Goal: Transaction & Acquisition: Download file/media

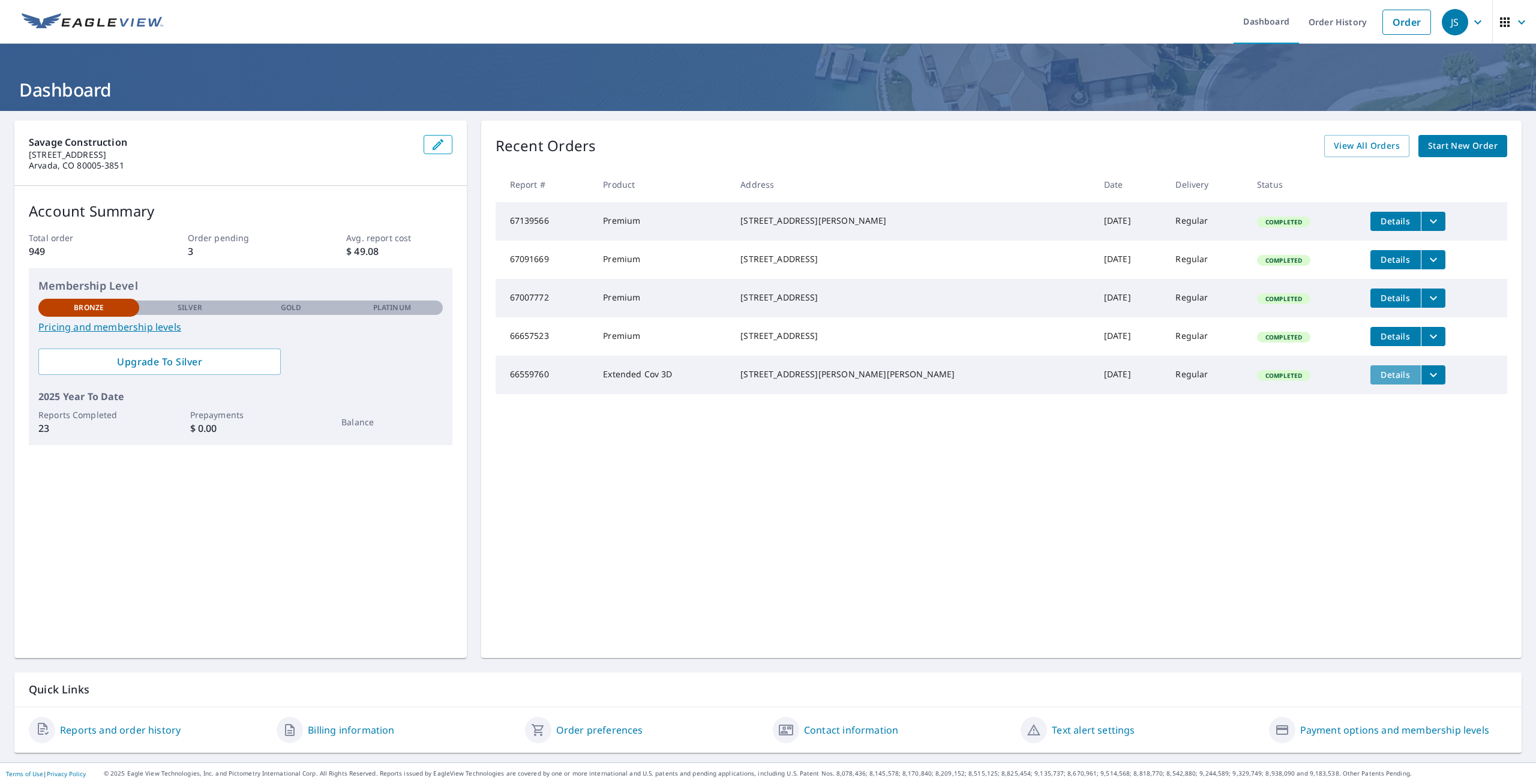
click at [1377, 380] on span "Details" at bounding box center [1395, 374] width 36 height 11
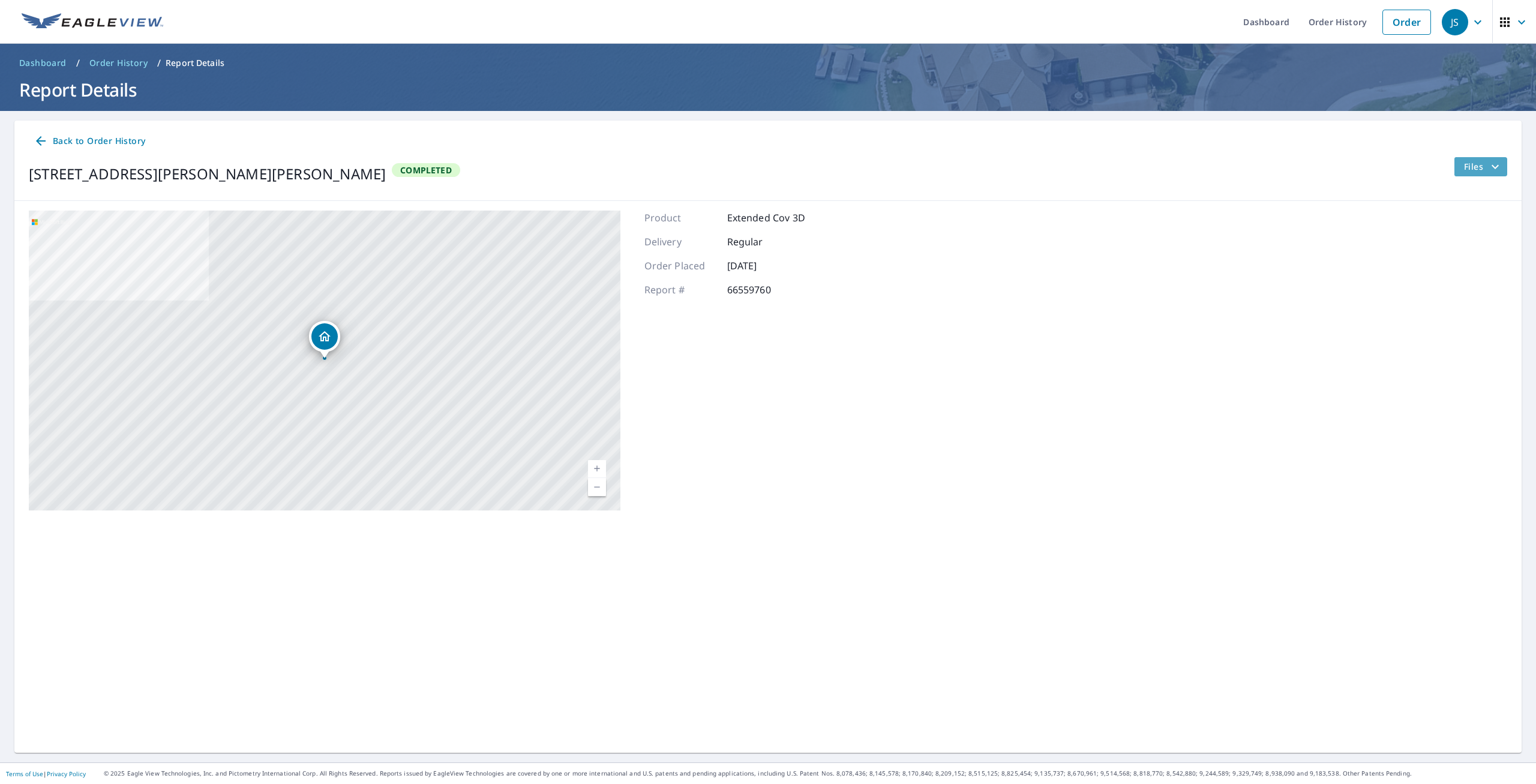
click at [1492, 165] on icon "filesDropdownBtn-66559760" at bounding box center [1494, 166] width 7 height 4
click at [1323, 245] on div "Wavefront OBJ File" at bounding box center [1336, 252] width 101 height 25
click at [1323, 250] on label "Wavefront OBJ File" at bounding box center [1348, 252] width 76 height 11
click at [1311, 250] on input "Wavefront OBJ File" at bounding box center [1298, 252] width 25 height 25
checkbox input "true"
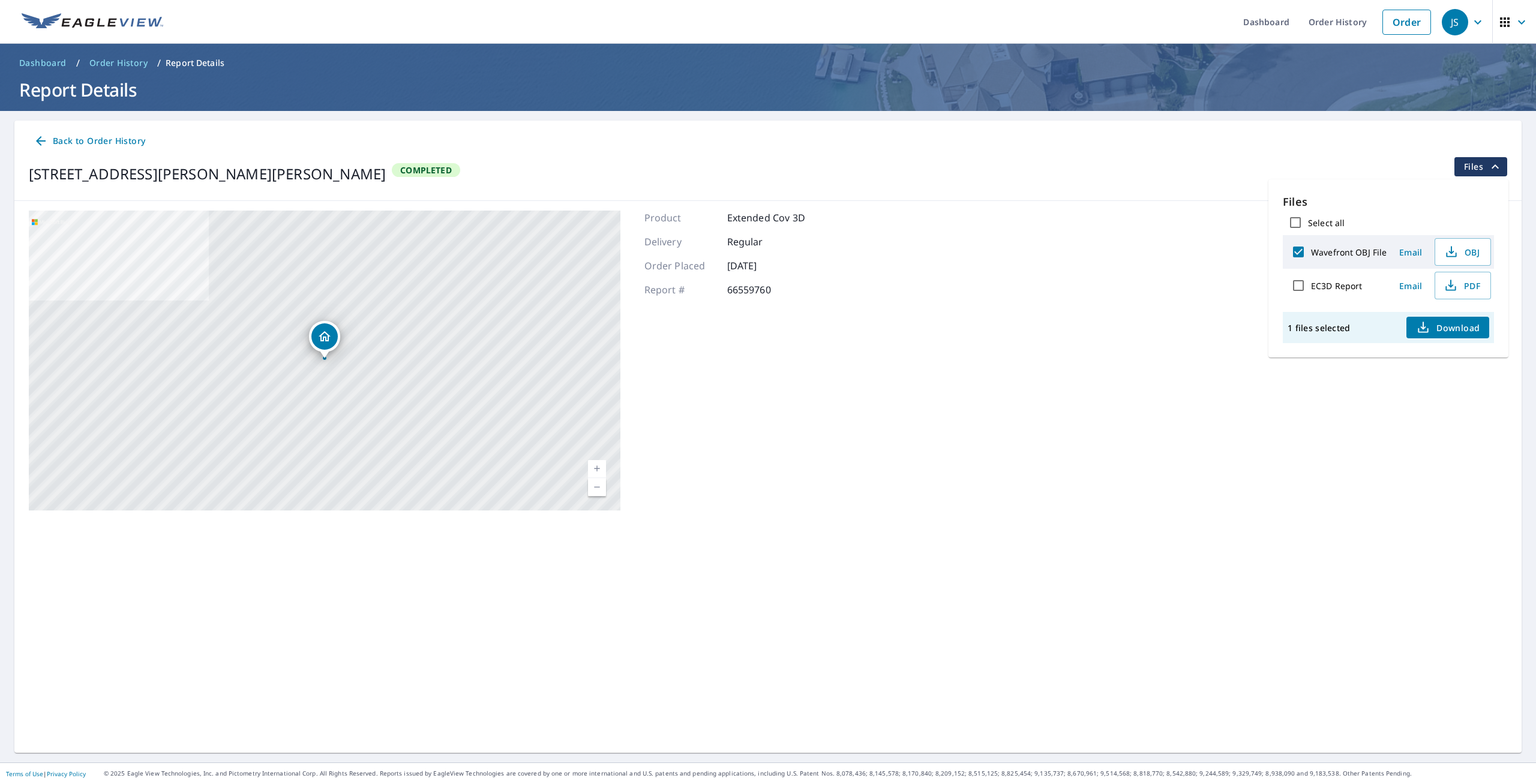
click at [1450, 326] on span "Download" at bounding box center [1447, 327] width 64 height 14
click at [944, 210] on div "[STREET_ADDRESS][PERSON_NAME][PERSON_NAME] A standard road map Aerial A detaile…" at bounding box center [768, 360] width 1507 height 319
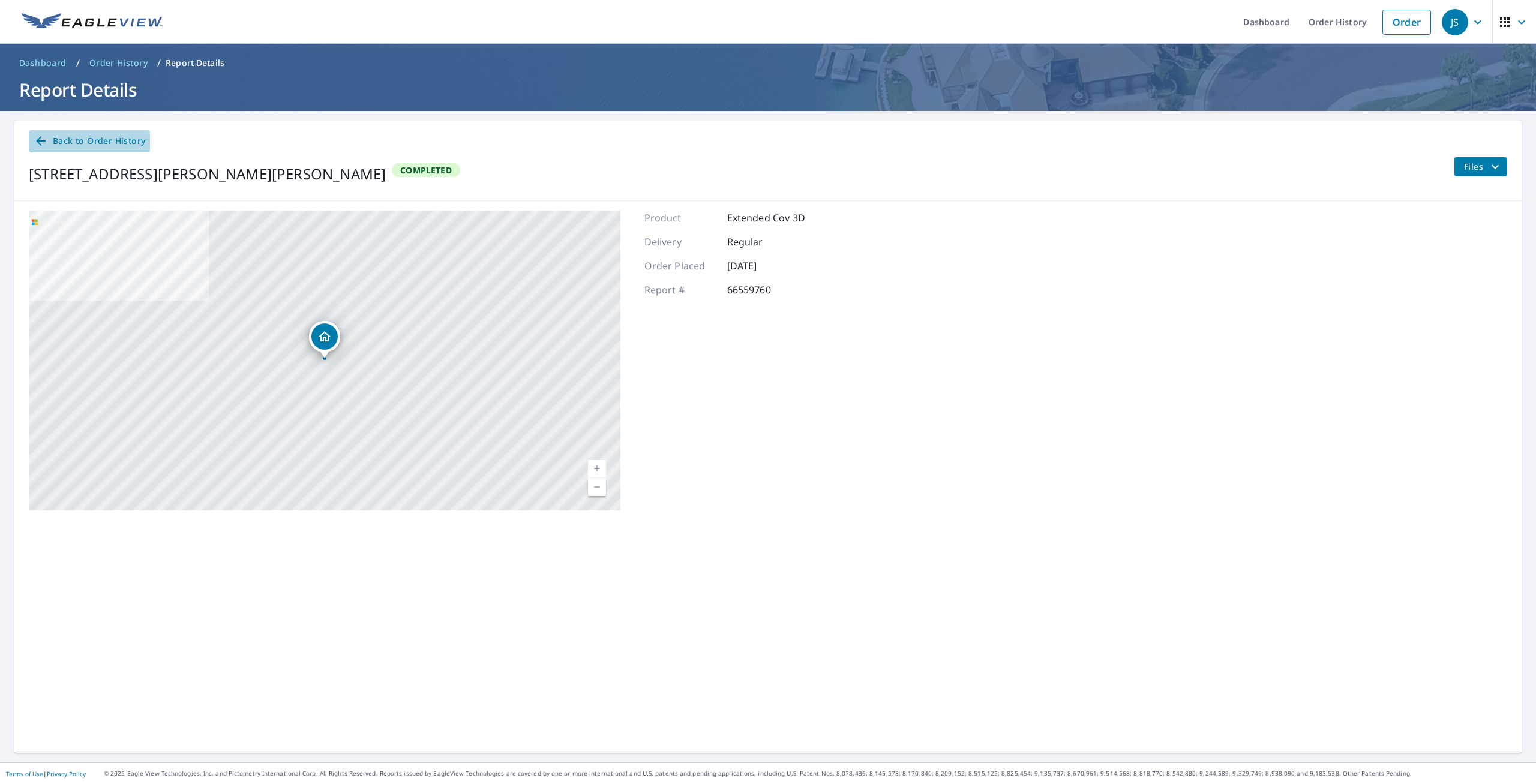
click at [75, 142] on span "Back to Order History" at bounding box center [89, 142] width 111 height 15
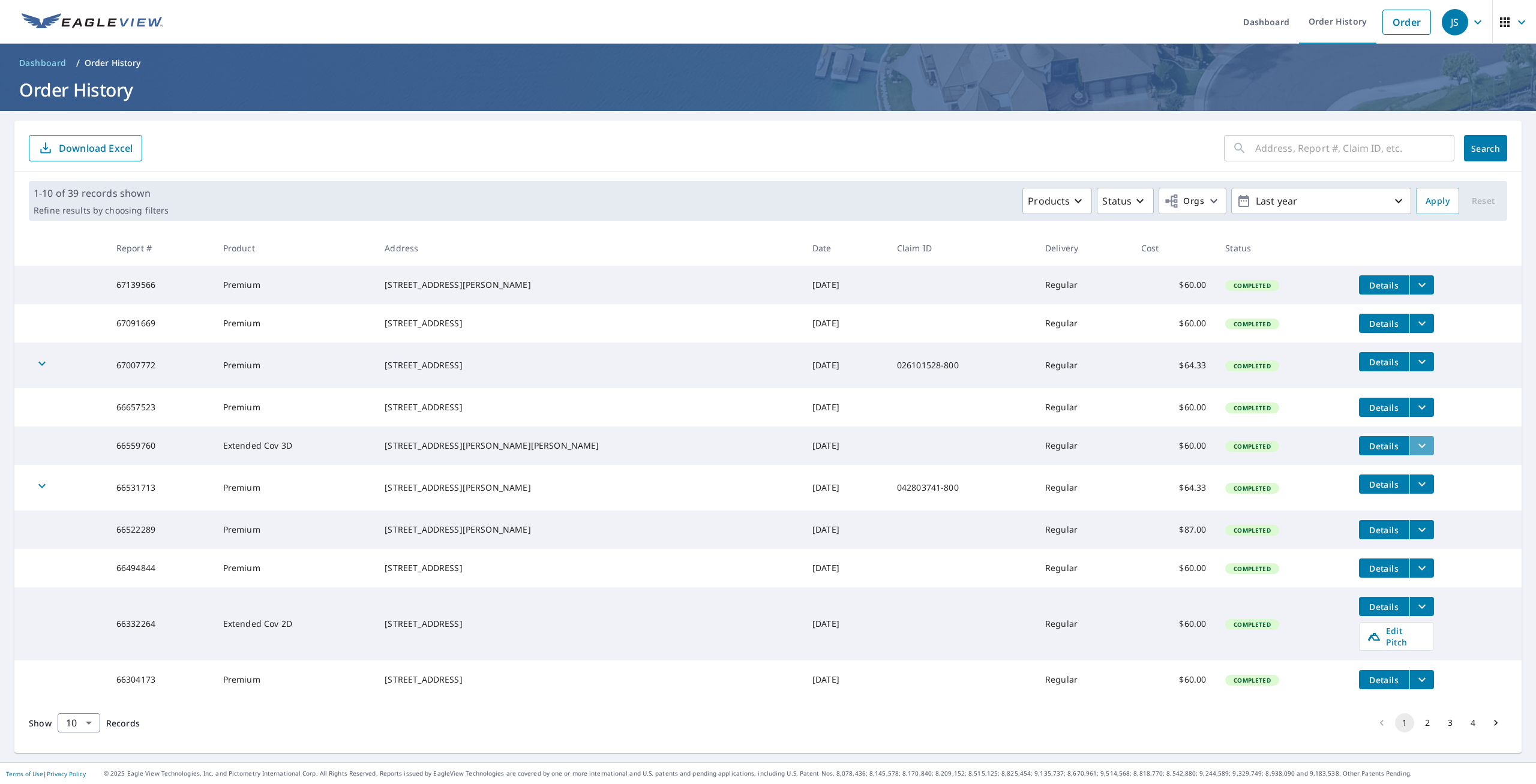
click at [1412, 455] on button "filesDropdownBtn-66559760" at bounding box center [1421, 445] width 25 height 19
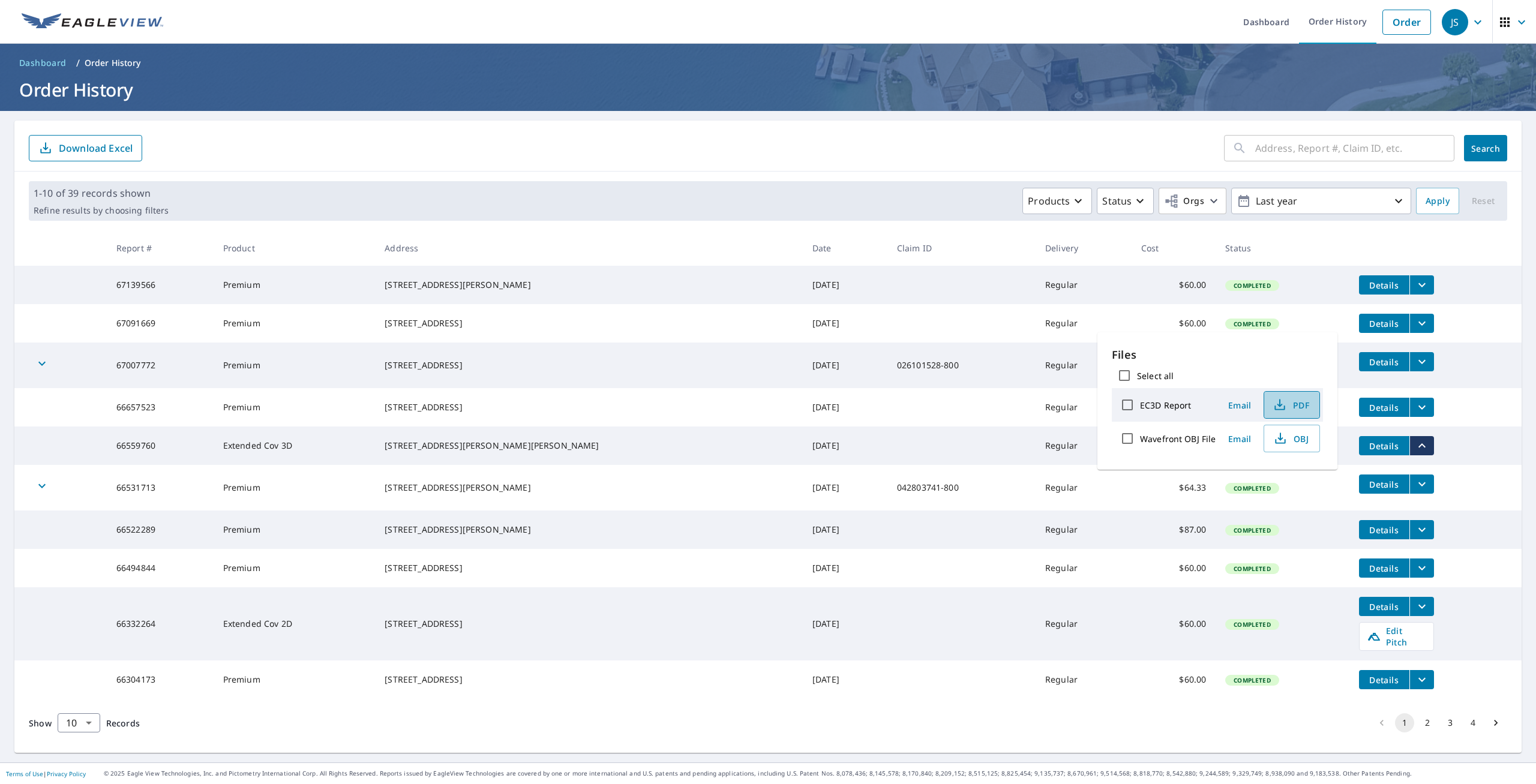
click at [1292, 408] on span "PDF" at bounding box center [1290, 405] width 38 height 14
